Goal: Task Accomplishment & Management: Manage account settings

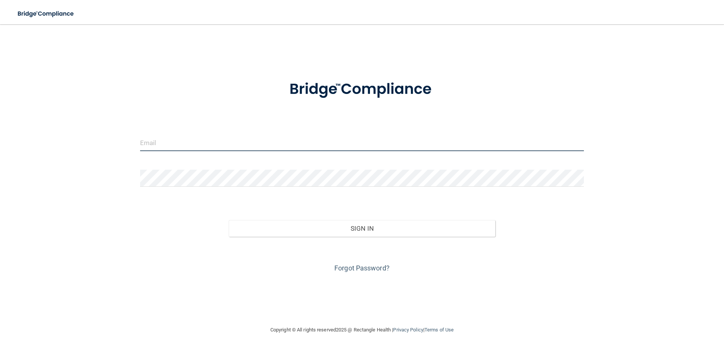
type input "[PERSON_NAME][EMAIL_ADDRESS][DOMAIN_NAME]"
click at [382, 219] on div "Sign In" at bounding box center [361, 221] width 455 height 32
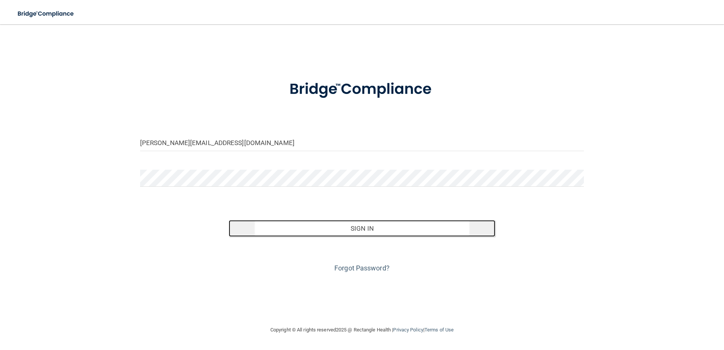
click at [386, 223] on button "Sign In" at bounding box center [362, 228] width 266 height 17
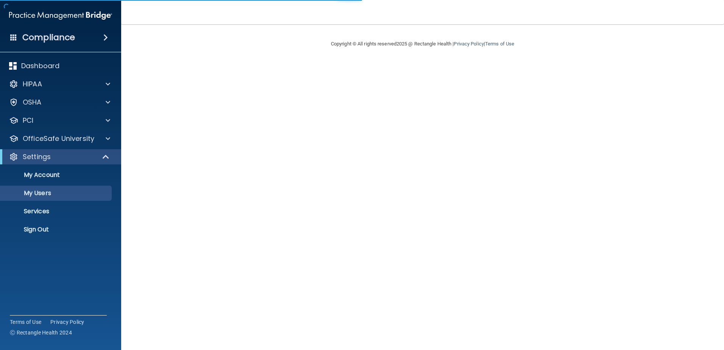
select select "20"
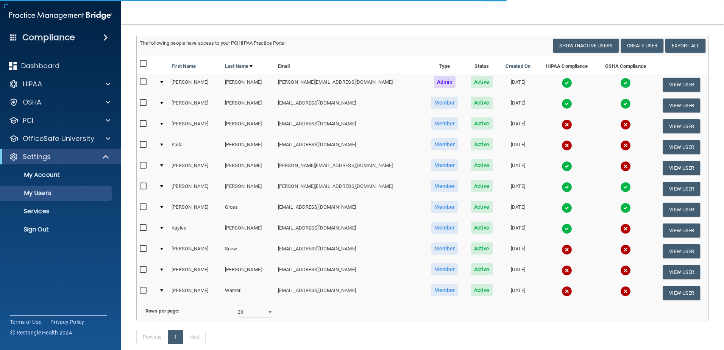
scroll to position [89, 0]
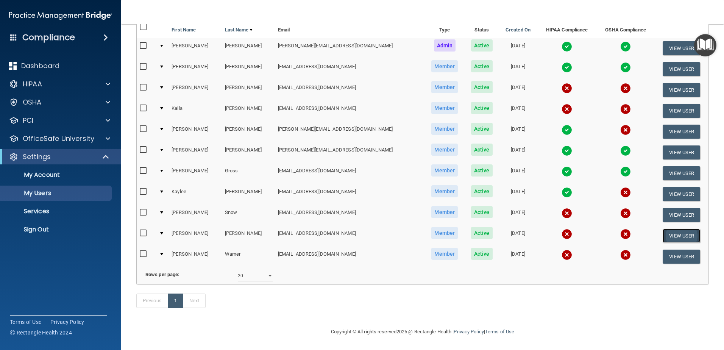
click at [664, 229] on button "View User" at bounding box center [680, 236] width 37 height 14
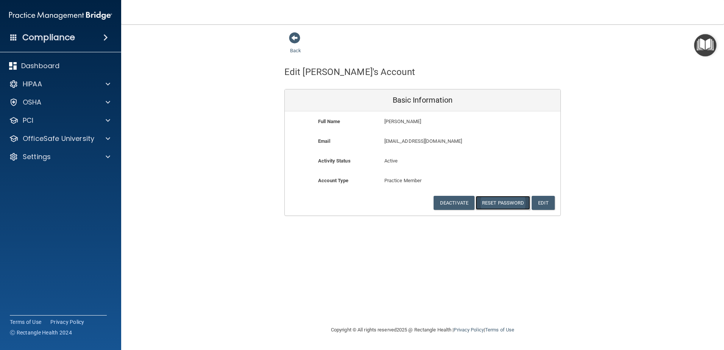
click at [500, 205] on button "Reset Password" at bounding box center [502, 203] width 55 height 14
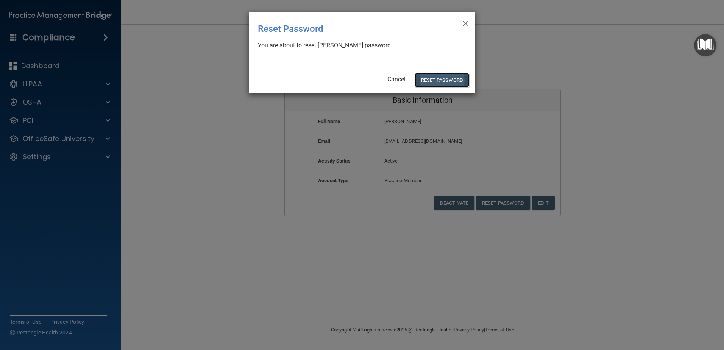
click at [446, 77] on button "Reset Password" at bounding box center [441, 80] width 55 height 14
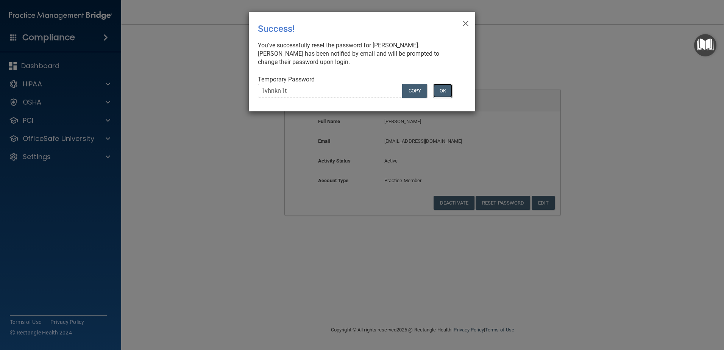
click at [445, 86] on button "OK" at bounding box center [442, 91] width 19 height 14
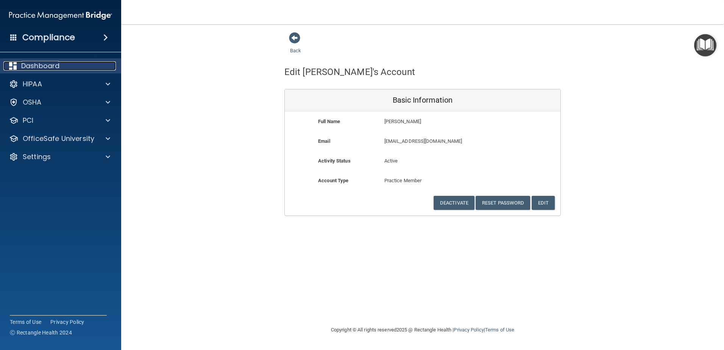
click at [64, 67] on div "Dashboard" at bounding box center [50, 65] width 94 height 9
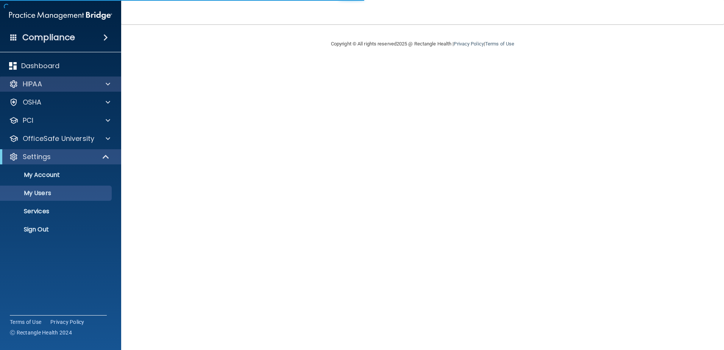
select select "20"
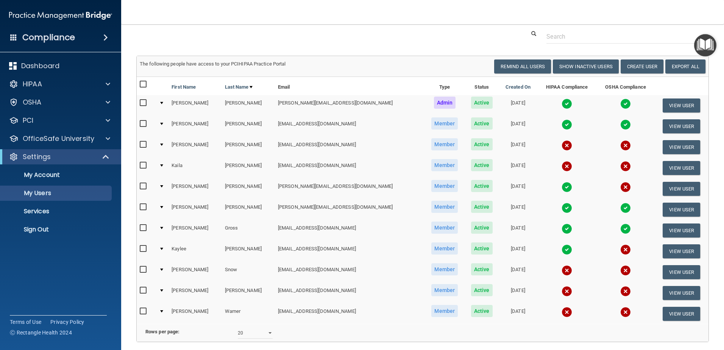
scroll to position [38, 0]
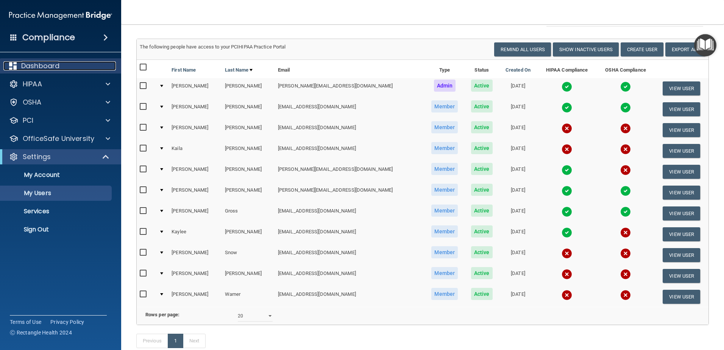
click at [75, 67] on div "Dashboard" at bounding box center [50, 65] width 94 height 9
